Goal: Task Accomplishment & Management: Manage account settings

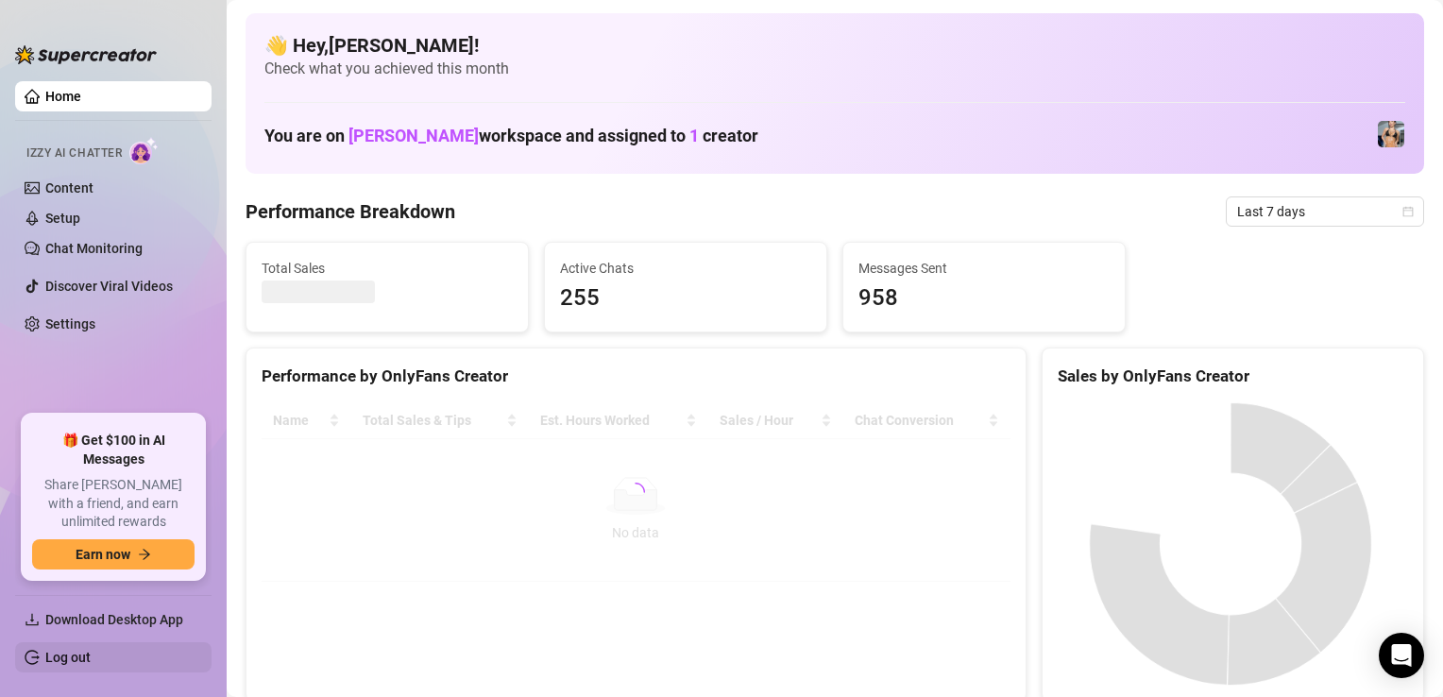
click at [76, 651] on link "Log out" at bounding box center [67, 657] width 45 height 15
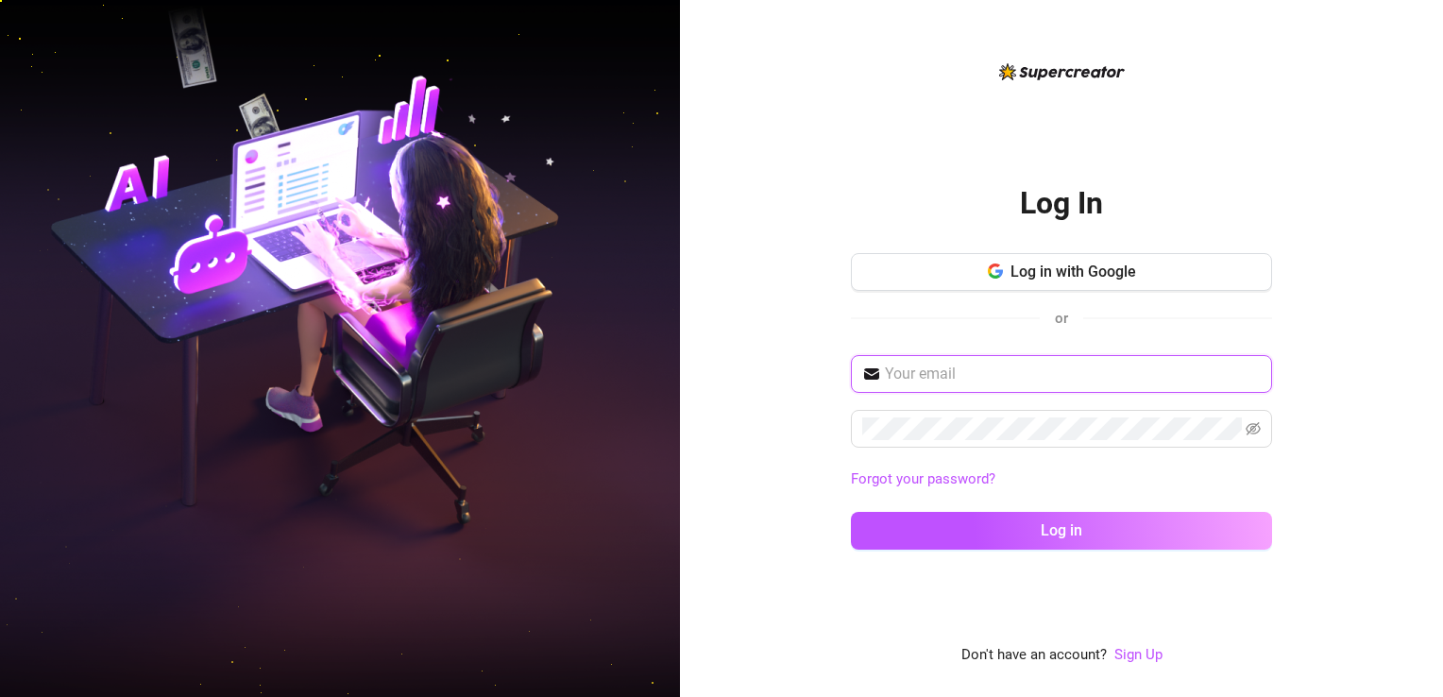
click at [910, 383] on input "text" at bounding box center [1073, 374] width 376 height 23
type input "[EMAIL_ADDRESS][DOMAIN_NAME]"
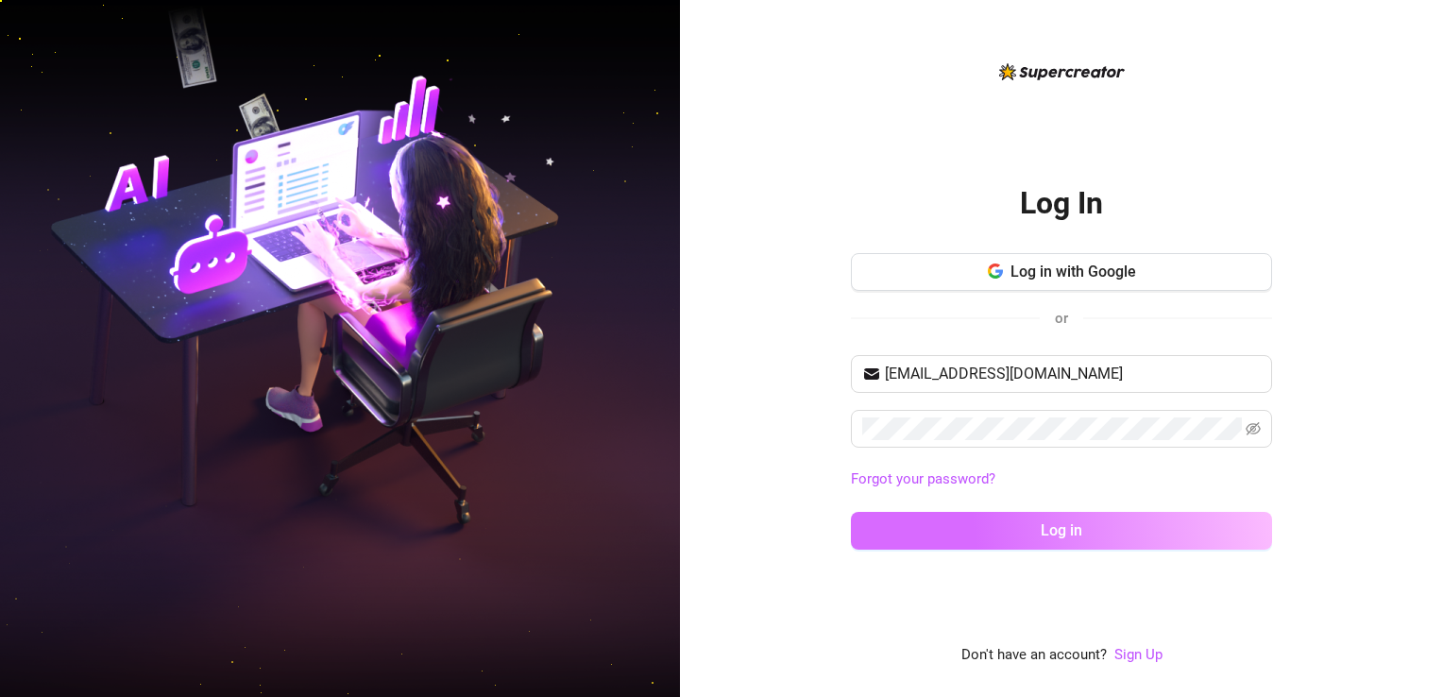
click at [1016, 534] on button "Log in" at bounding box center [1061, 531] width 421 height 38
